Goal: Navigation & Orientation: Find specific page/section

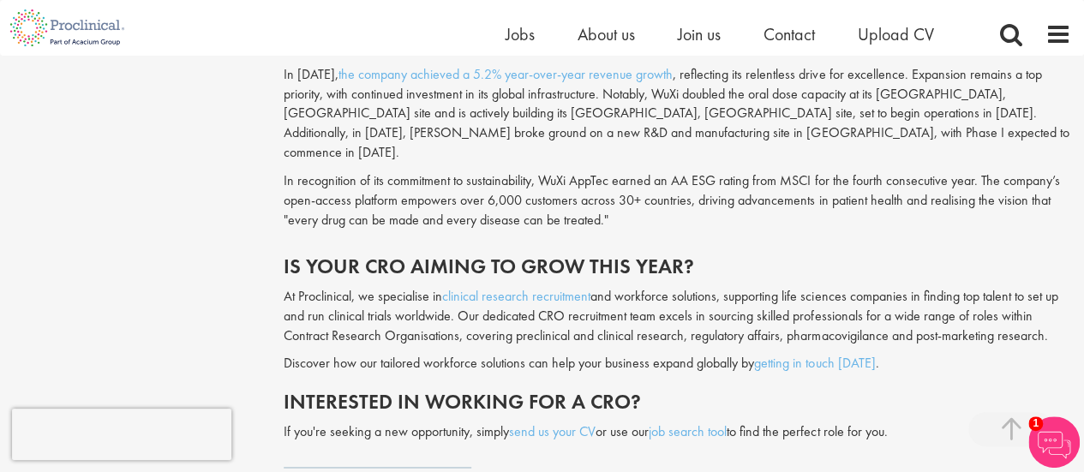
scroll to position [4400, 0]
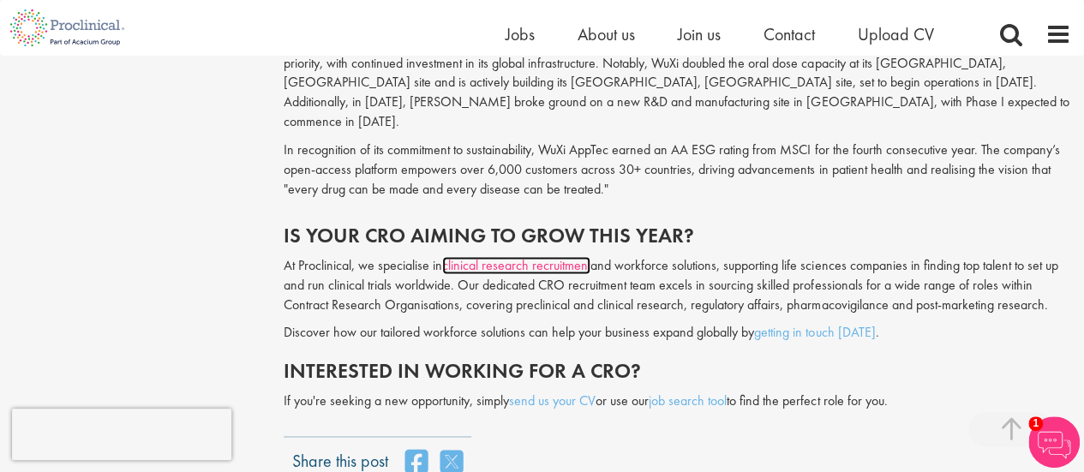
click at [509, 256] on link "clinical research recruitment" at bounding box center [516, 265] width 148 height 18
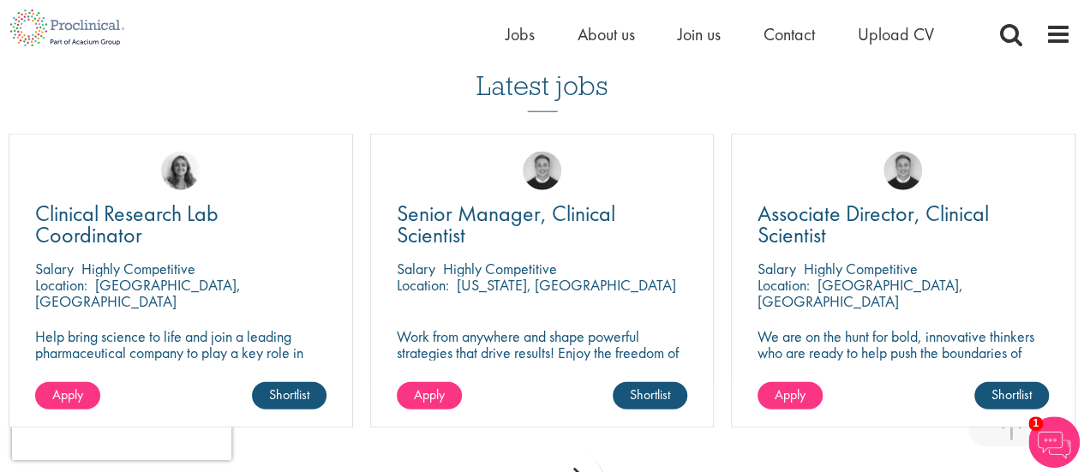
scroll to position [2091, 0]
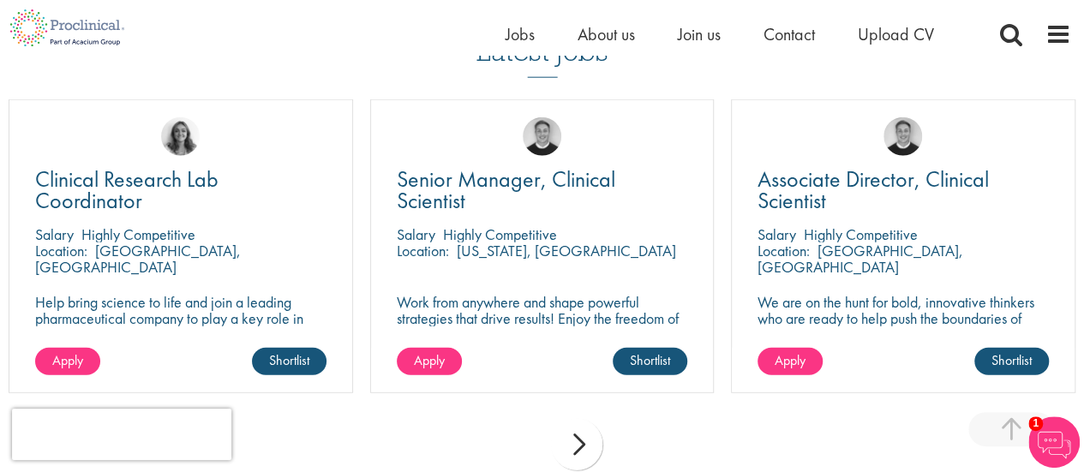
click at [575, 435] on div "next" at bounding box center [576, 444] width 51 height 51
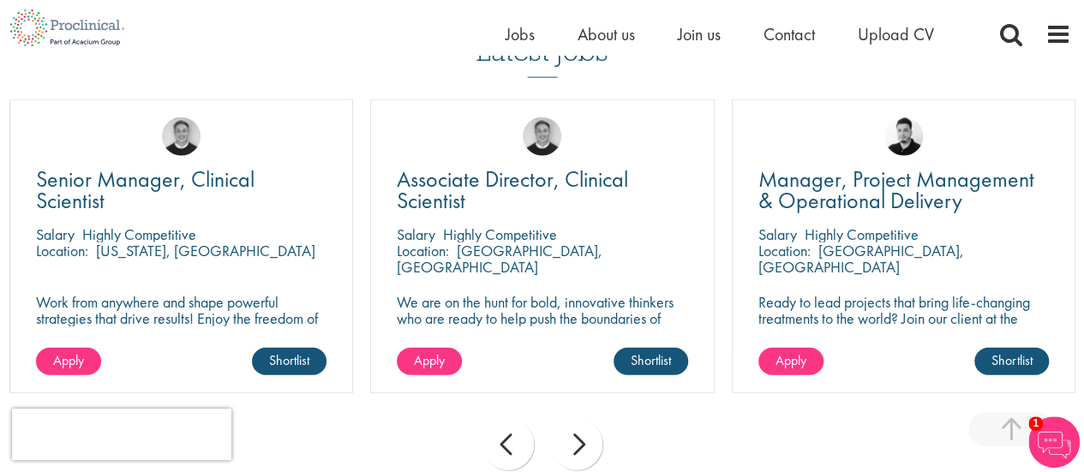
click at [575, 435] on div "next" at bounding box center [576, 444] width 51 height 51
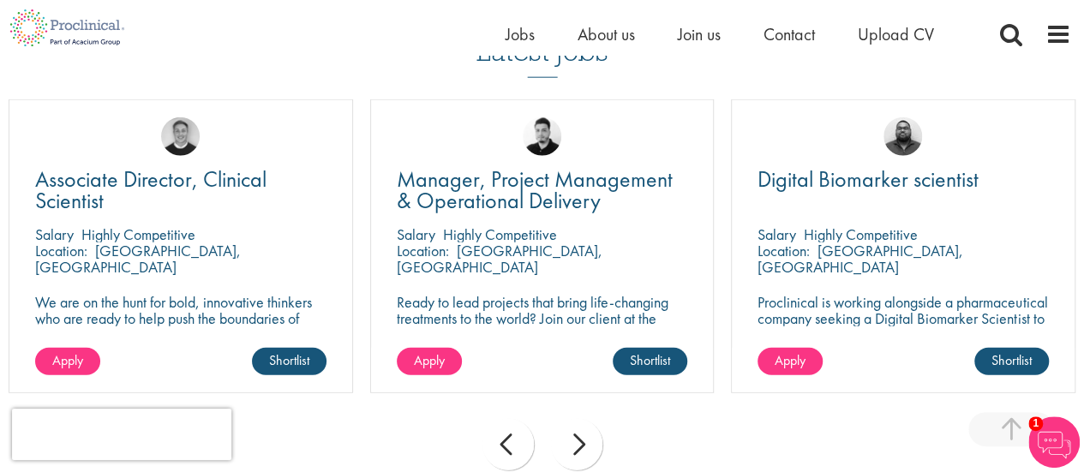
click at [585, 436] on div "next" at bounding box center [576, 444] width 51 height 51
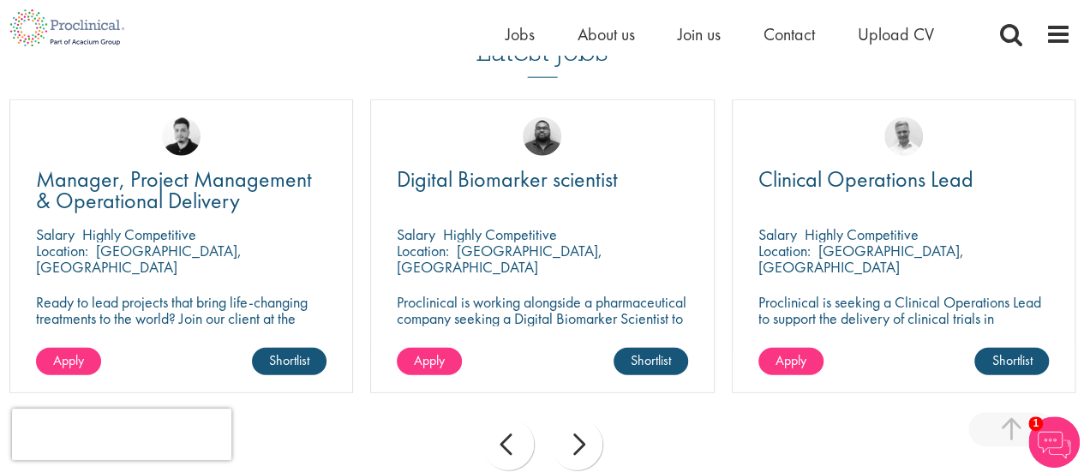
click at [585, 436] on div "next" at bounding box center [576, 444] width 51 height 51
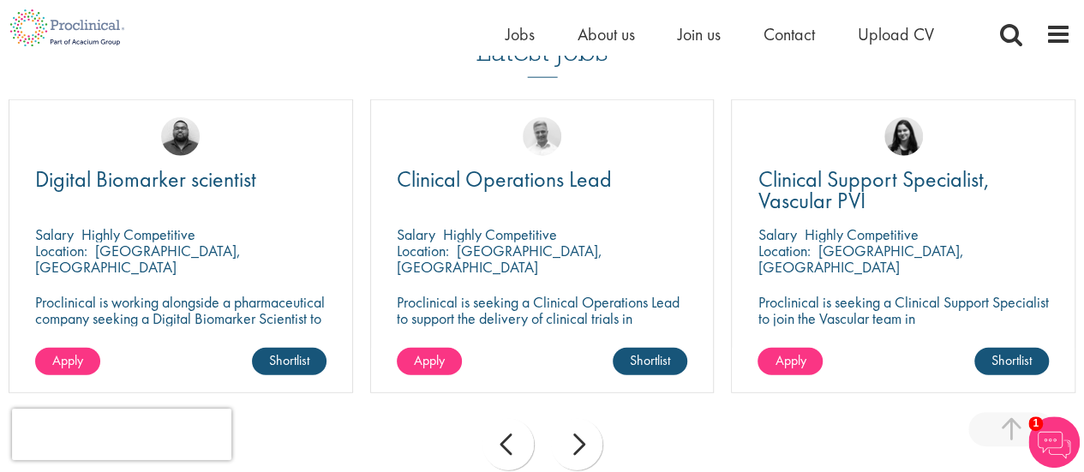
click at [585, 436] on div "next" at bounding box center [576, 444] width 51 height 51
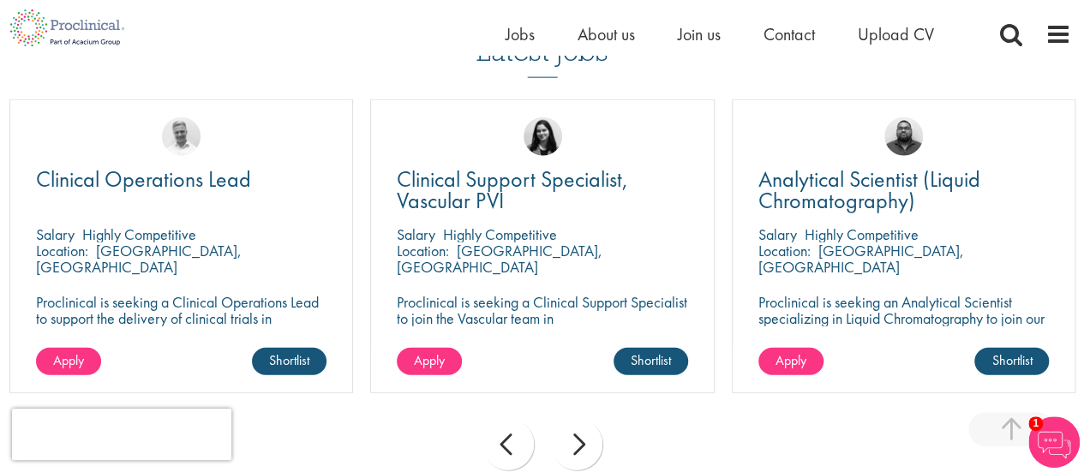
click at [585, 435] on div "next" at bounding box center [576, 444] width 51 height 51
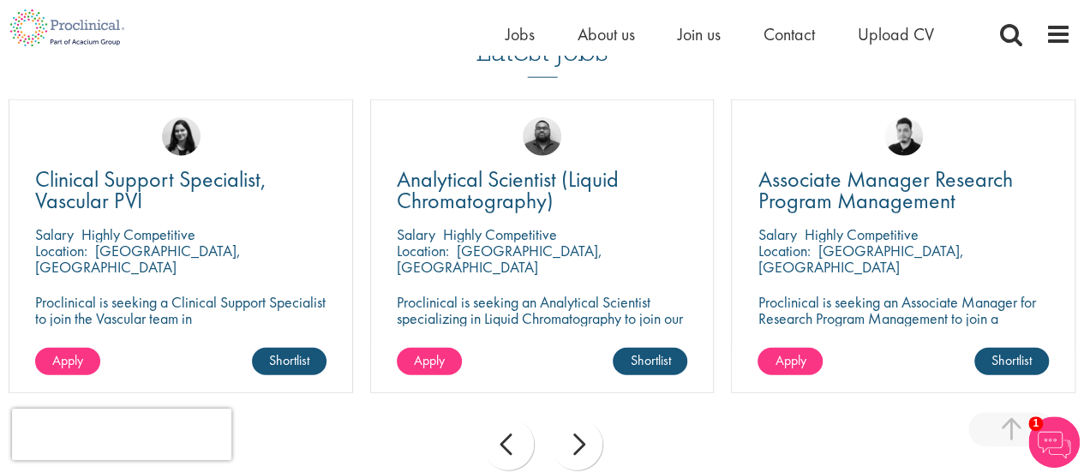
click at [585, 435] on div "next" at bounding box center [576, 444] width 51 height 51
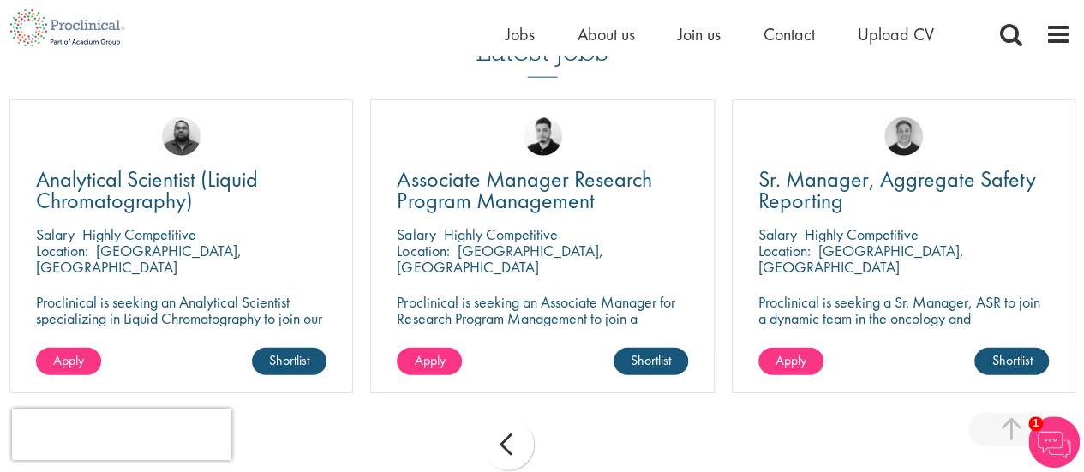
click at [585, 435] on div "prev next" at bounding box center [542, 448] width 1084 height 75
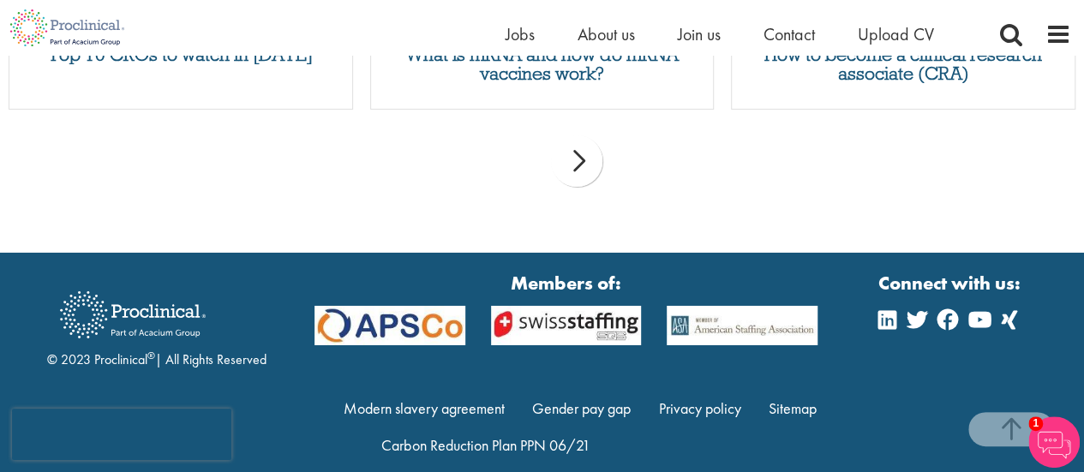
scroll to position [2866, 0]
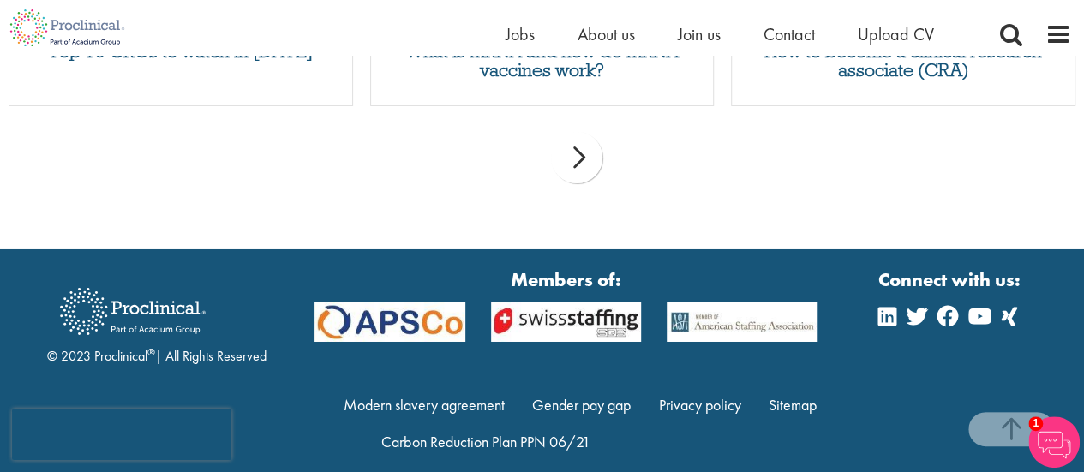
click at [735, 176] on div "prev next" at bounding box center [542, 160] width 1084 height 75
